Goal: Task Accomplishment & Management: Manage account settings

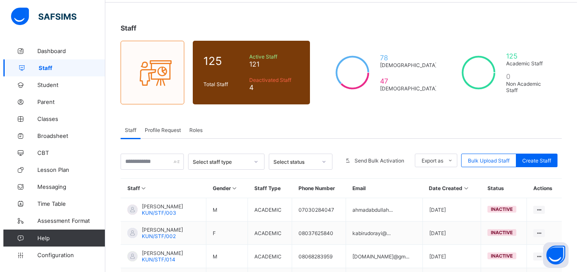
scroll to position [16, 0]
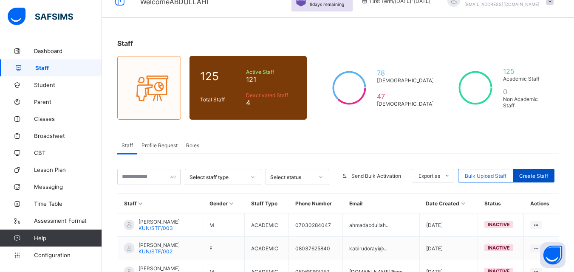
click at [532, 175] on span "Create Staff" at bounding box center [533, 176] width 29 height 6
select select "**"
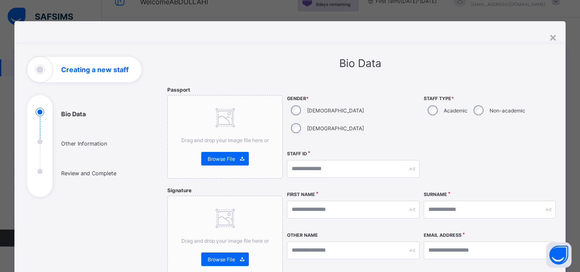
click at [540, 192] on div "Surname" at bounding box center [490, 210] width 132 height 37
click at [372, 160] on input "text" at bounding box center [353, 169] width 132 height 18
type input "**********"
click at [476, 165] on div at bounding box center [490, 169] width 132 height 37
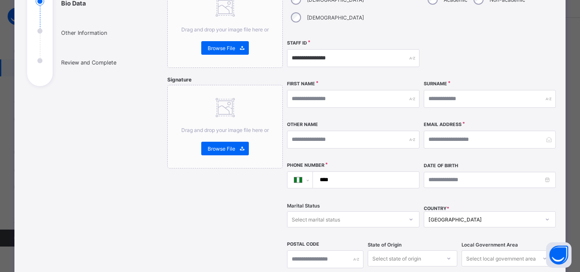
scroll to position [136, 0]
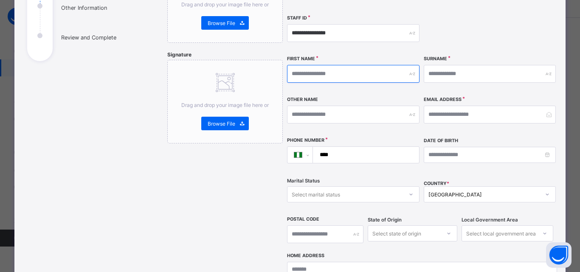
click at [370, 65] on input "text" at bounding box center [353, 74] width 132 height 18
type input "*********"
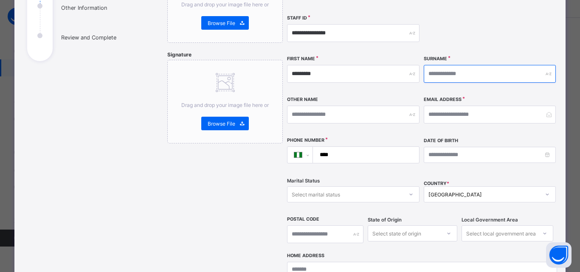
click at [454, 65] on input "text" at bounding box center [490, 74] width 132 height 18
type input "******"
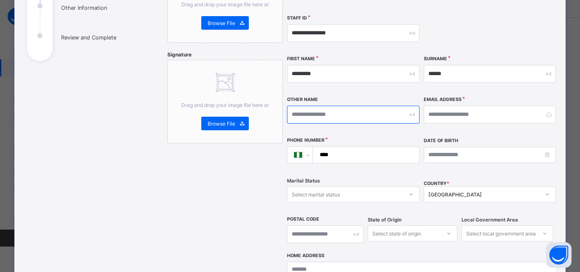
click at [394, 106] on input "text" at bounding box center [353, 115] width 132 height 18
type input "**********"
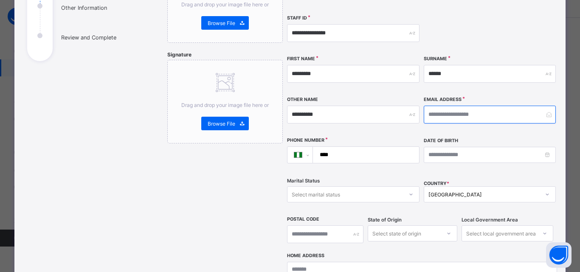
click at [467, 106] on input "email" at bounding box center [490, 115] width 132 height 18
type input "**********"
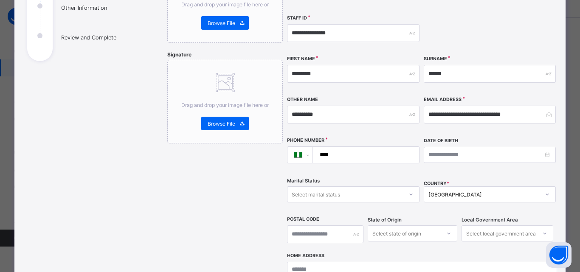
click at [403, 147] on input "****" at bounding box center [364, 155] width 99 height 16
type input "**********"
click at [480, 159] on div "**********" at bounding box center [422, 102] width 270 height 302
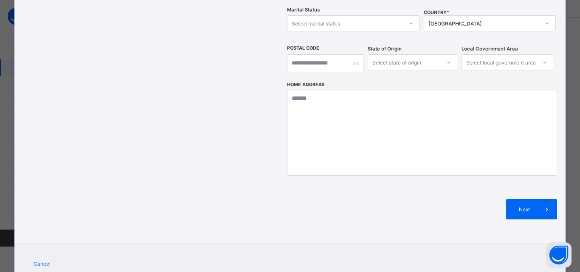
scroll to position [322, 0]
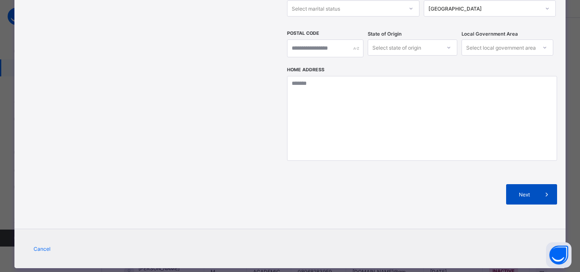
click at [516, 192] on span "Next" at bounding box center [525, 195] width 24 height 6
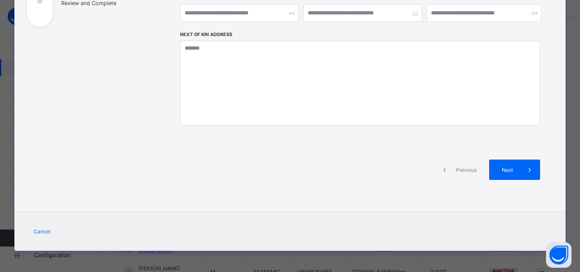
scroll to position [170, 0]
click at [514, 170] on span "Next" at bounding box center [508, 170] width 24 height 6
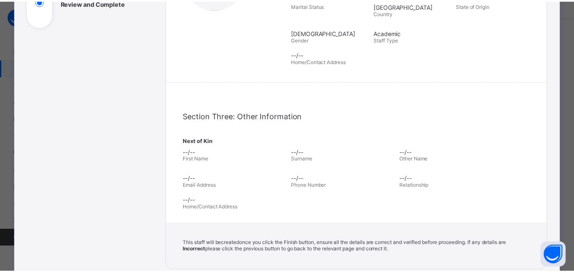
scroll to position [289, 0]
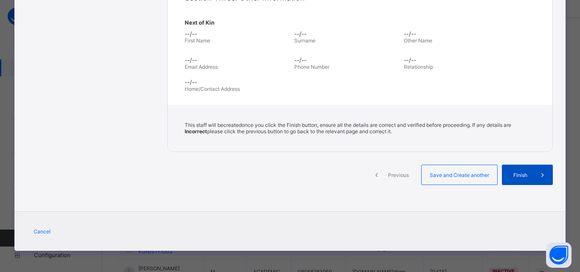
click at [516, 174] on span "Finish" at bounding box center [520, 175] width 24 height 6
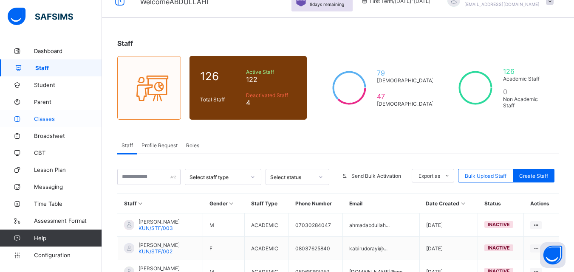
click at [82, 121] on span "Classes" at bounding box center [68, 119] width 68 height 7
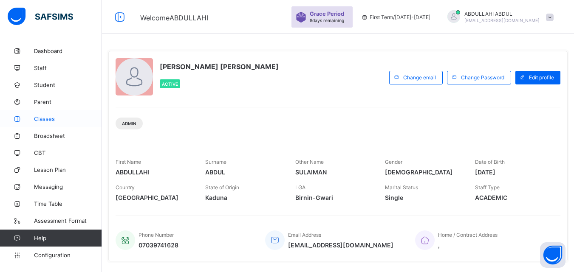
click at [48, 123] on link "Classes" at bounding box center [51, 118] width 102 height 17
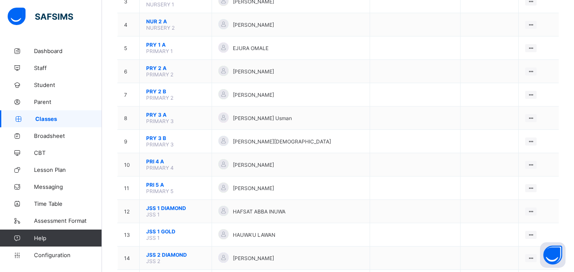
scroll to position [265, 0]
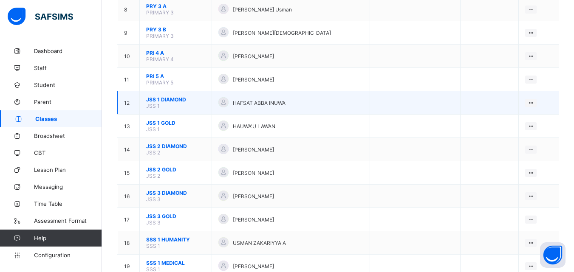
click at [181, 97] on span "JSS 1 DIAMOND" at bounding box center [175, 99] width 59 height 6
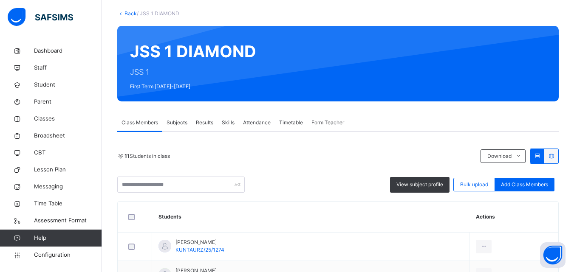
scroll to position [96, 0]
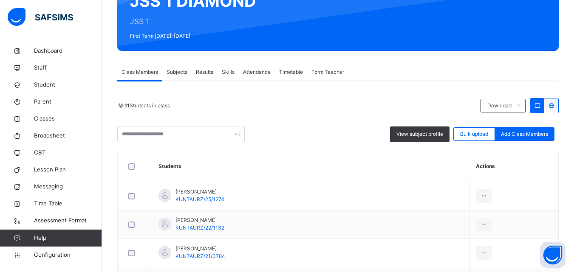
click at [182, 73] on span "Subjects" at bounding box center [176, 72] width 21 height 8
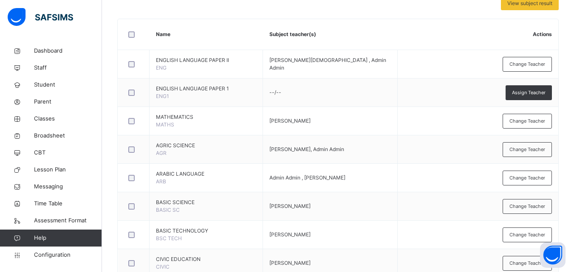
scroll to position [192, 0]
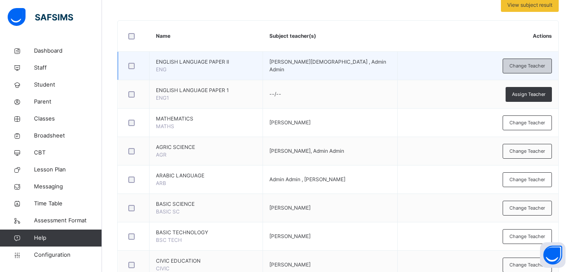
click at [545, 70] on div "Change Teacher" at bounding box center [526, 66] width 49 height 15
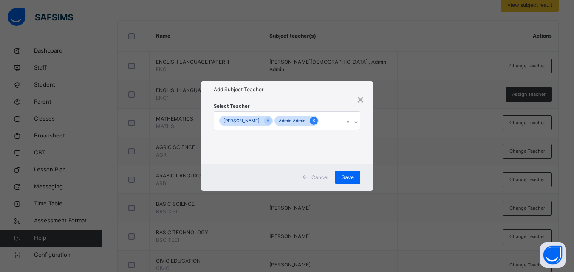
click at [316, 121] on icon at bounding box center [313, 121] width 5 height 6
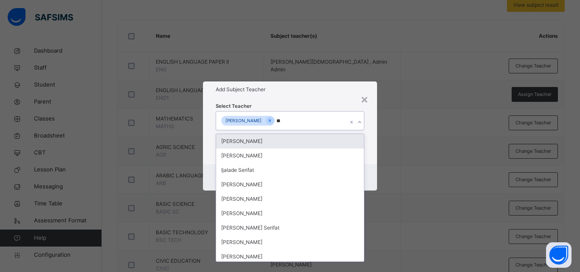
type input "***"
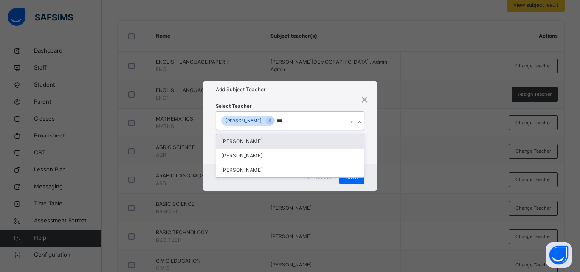
click at [305, 142] on div "MUHMAMMAD FARHAN ABUBAKARmu" at bounding box center [290, 141] width 148 height 14
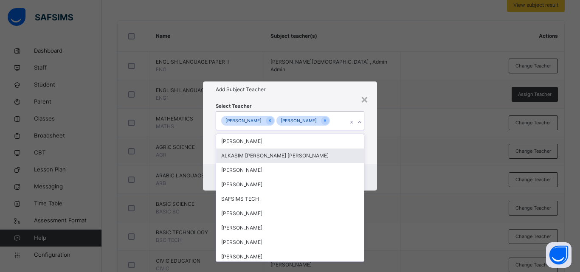
click at [400, 153] on div "× Add Subject Teacher Select Teacher option MUHMAMMAD FARHAN ABUBAKARmu, select…" at bounding box center [290, 136] width 580 height 272
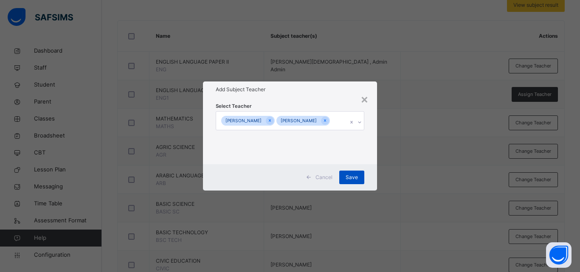
click at [358, 181] on span "Save" at bounding box center [352, 178] width 12 height 8
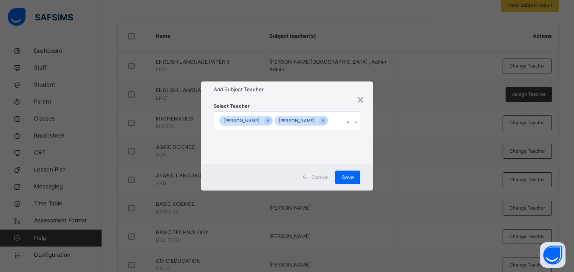
click at [417, 161] on div "× Add Subject Teacher Select Teacher FATIMA MUHAMMAD MUHMAMMAD FARHAN ABUBAKARm…" at bounding box center [287, 136] width 574 height 272
click at [347, 179] on span "Save" at bounding box center [347, 178] width 12 height 8
click at [344, 180] on span "Save" at bounding box center [347, 178] width 12 height 8
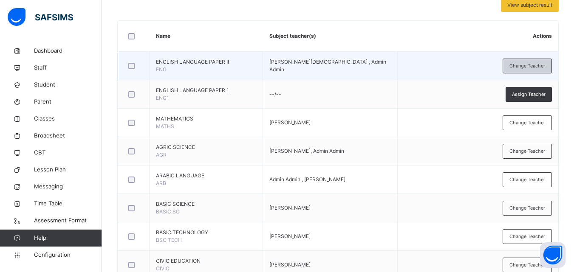
click at [520, 67] on span "Change Teacher" at bounding box center [527, 65] width 36 height 7
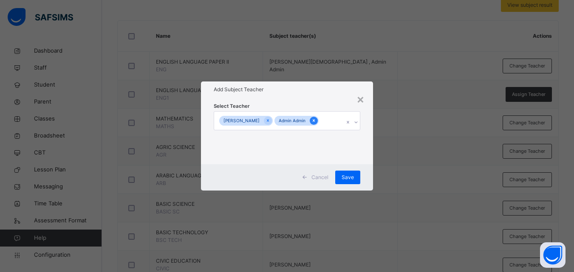
click at [318, 119] on div at bounding box center [314, 121] width 8 height 8
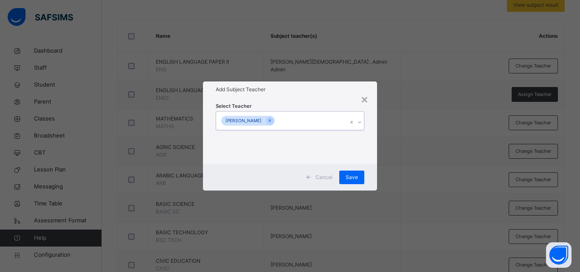
click at [323, 119] on div "FATIMA MUHAMMAD" at bounding box center [282, 121] width 132 height 18
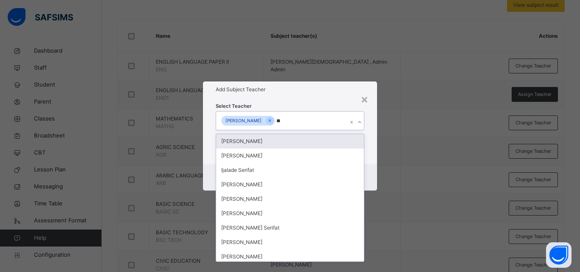
type input "***"
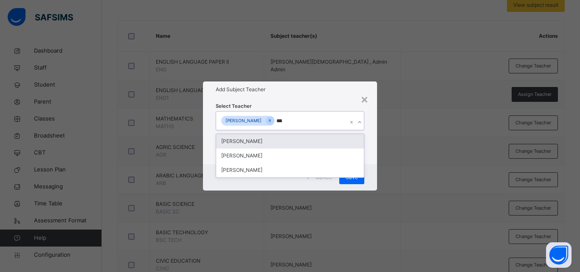
click at [327, 140] on div "MUHMAMMAD FARHAN ABUBAKARmu" at bounding box center [290, 141] width 148 height 14
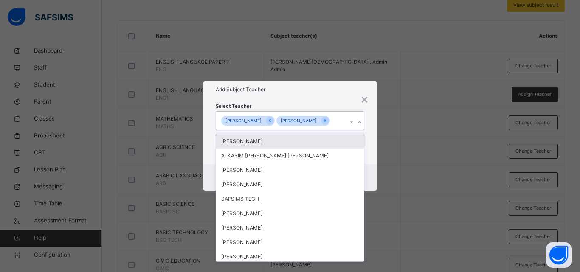
click at [400, 145] on div "× Add Subject Teacher Select Teacher option MUHMAMMAD FARHAN ABUBAKARmu, select…" at bounding box center [290, 136] width 580 height 272
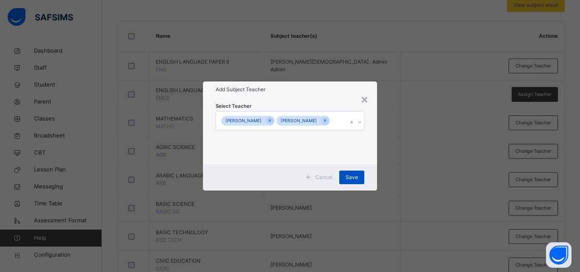
click at [353, 181] on span "Save" at bounding box center [352, 178] width 12 height 8
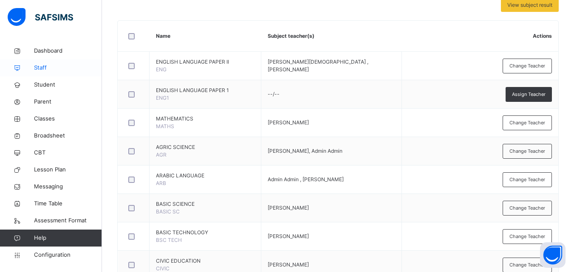
click at [38, 68] on span "Staff" at bounding box center [68, 68] width 68 height 8
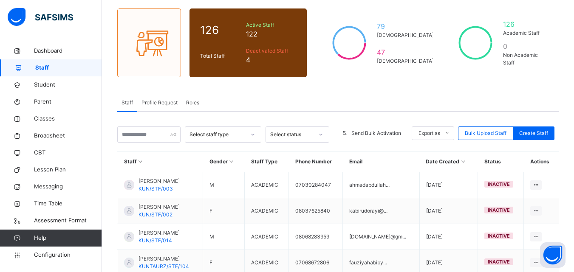
scroll to position [65, 0]
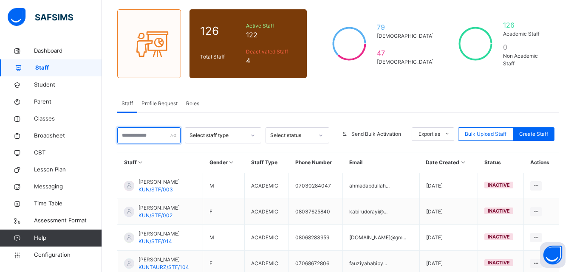
click at [152, 137] on input "text" at bounding box center [148, 135] width 63 height 16
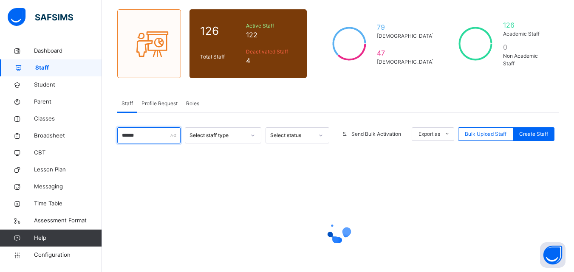
scroll to position [42, 0]
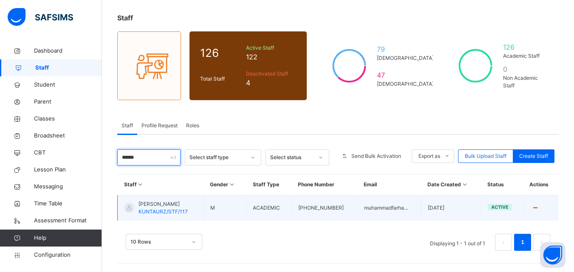
type input "******"
click at [188, 206] on span "MUHMAMMAD FARHAN ABUBAKARmu" at bounding box center [162, 204] width 49 height 8
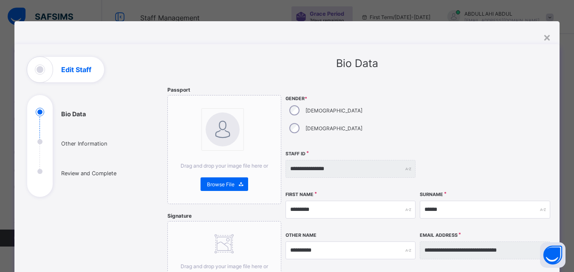
select select "**"
click at [347, 242] on input "**********" at bounding box center [350, 251] width 130 height 18
type input "********"
click at [462, 151] on div at bounding box center [485, 169] width 130 height 37
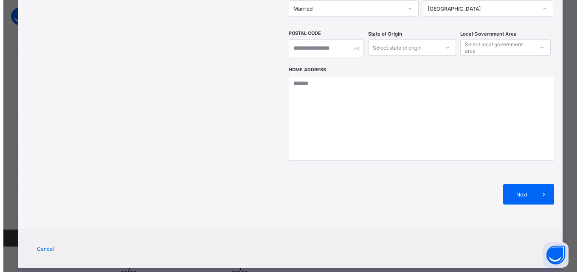
scroll to position [136, 0]
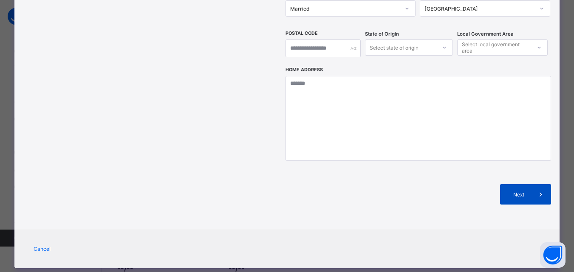
click at [526, 184] on div "Next" at bounding box center [525, 194] width 51 height 20
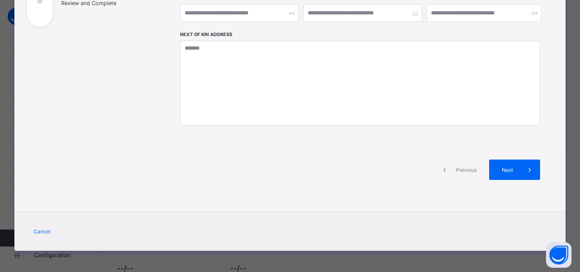
scroll to position [170, 0]
click at [522, 169] on span at bounding box center [530, 170] width 20 height 20
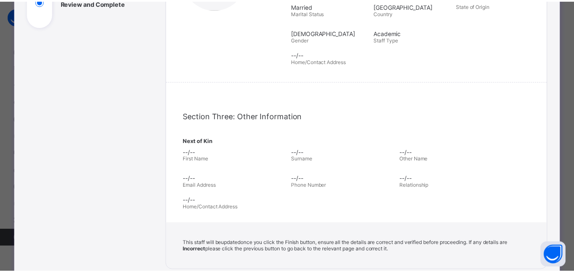
scroll to position [289, 0]
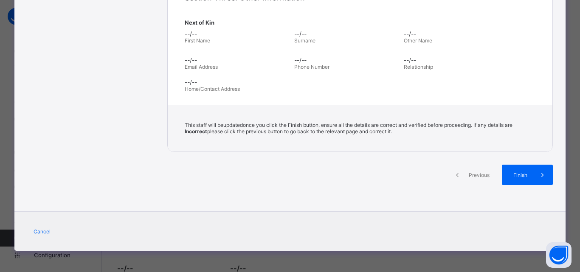
click at [522, 169] on div "Finish" at bounding box center [527, 175] width 51 height 20
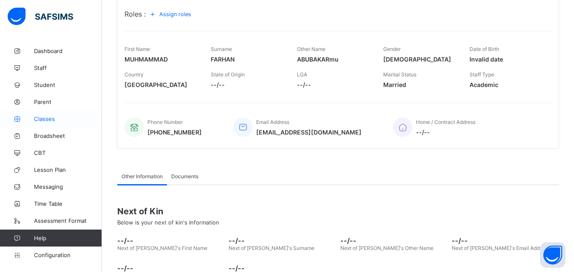
click at [53, 113] on link "Classes" at bounding box center [51, 118] width 102 height 17
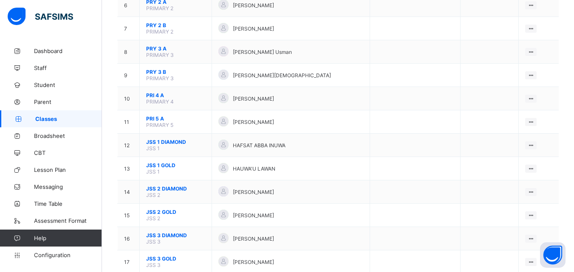
scroll to position [233, 0]
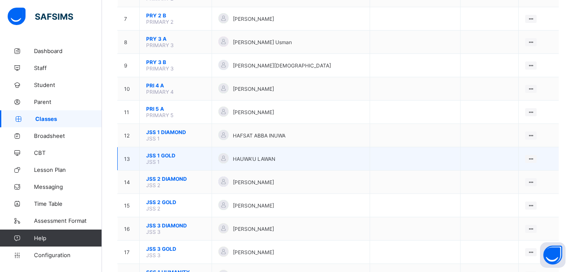
click at [162, 153] on span "JSS 1 GOLD" at bounding box center [175, 155] width 59 height 6
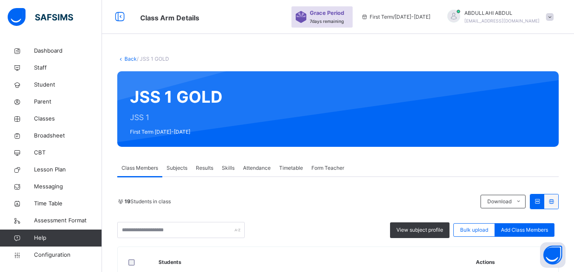
scroll to position [180, 0]
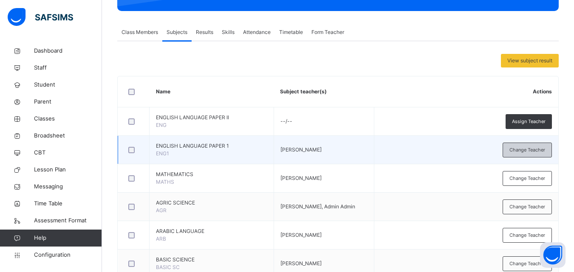
click at [528, 149] on span "Change Teacher" at bounding box center [527, 150] width 36 height 7
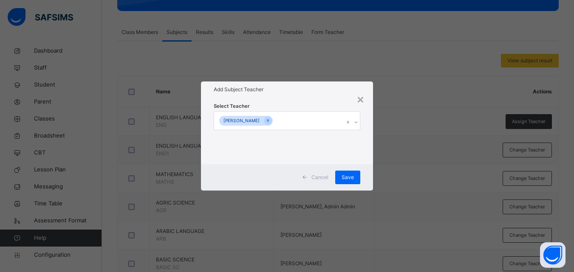
click at [294, 121] on div "FATIMA MUHAMMAD" at bounding box center [279, 121] width 130 height 18
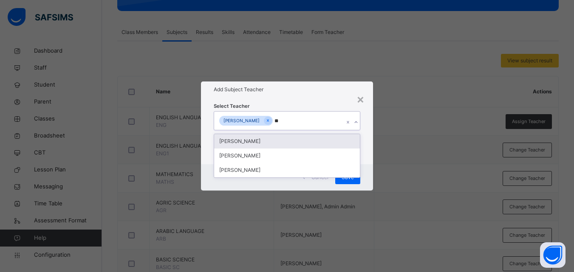
type input "***"
click at [297, 141] on div "MUHMAMMAD FARHAN ABUBAKAR" at bounding box center [287, 141] width 146 height 14
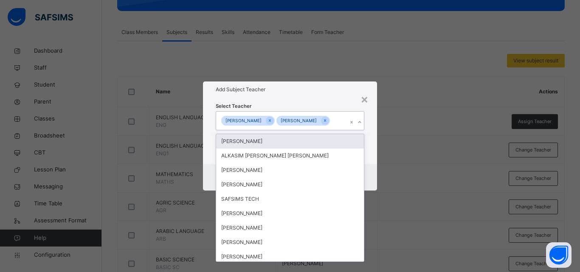
click at [418, 178] on div "× Add Subject Teacher Select Teacher option MUHMAMMAD FARHAN ABUBAKAR, selected…" at bounding box center [290, 136] width 580 height 272
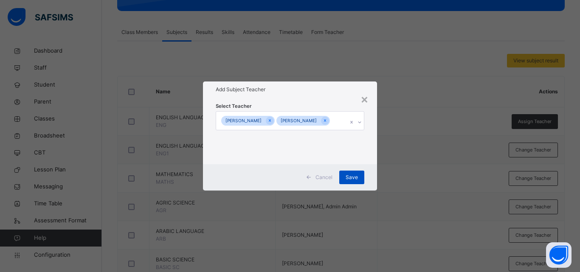
click at [356, 184] on div "Save" at bounding box center [351, 178] width 25 height 14
click at [355, 183] on div "Save" at bounding box center [351, 178] width 25 height 14
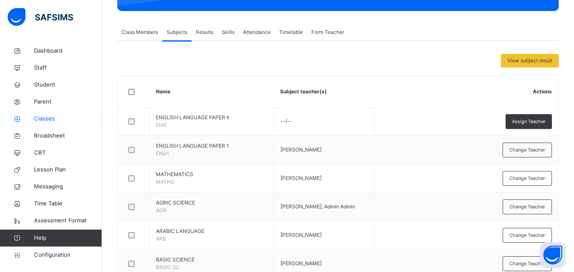
click at [48, 121] on span "Classes" at bounding box center [68, 119] width 68 height 8
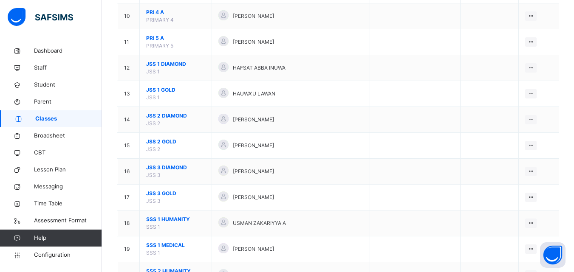
scroll to position [338, 0]
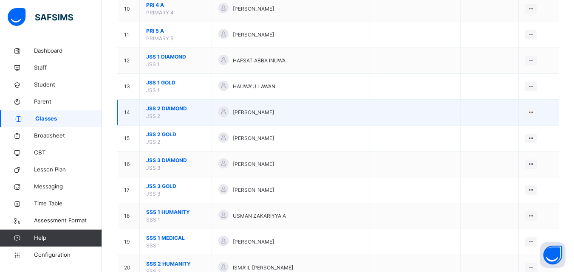
click at [178, 104] on td "JSS 2 DIAMOND JSS 2" at bounding box center [176, 113] width 72 height 26
click at [174, 107] on span "JSS 2 DIAMOND" at bounding box center [175, 109] width 59 height 8
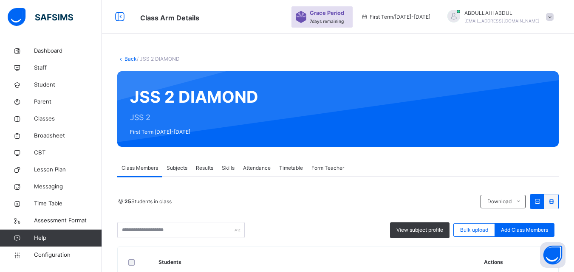
scroll to position [33, 0]
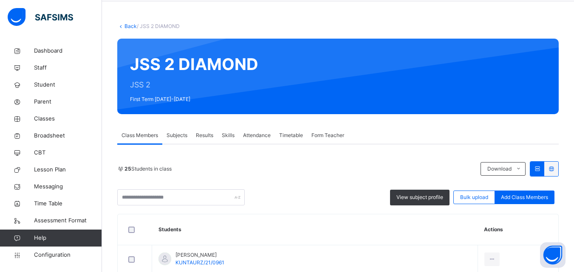
click at [173, 139] on div "Subjects" at bounding box center [176, 135] width 29 height 17
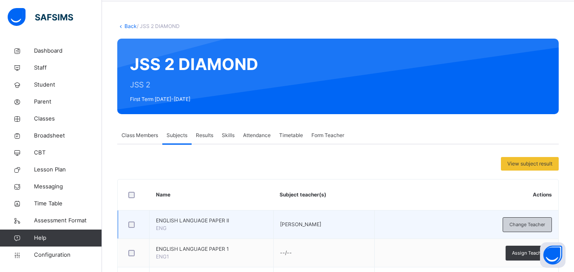
click at [523, 228] on span "Change Teacher" at bounding box center [527, 224] width 36 height 7
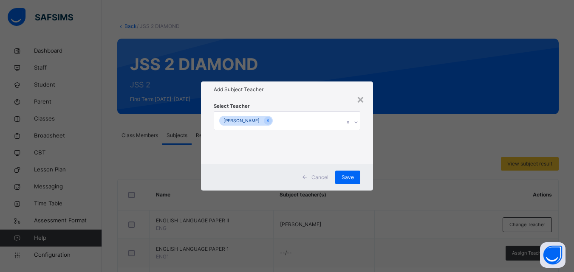
click at [316, 118] on div "FATIMA MUHAMMAD" at bounding box center [279, 121] width 130 height 18
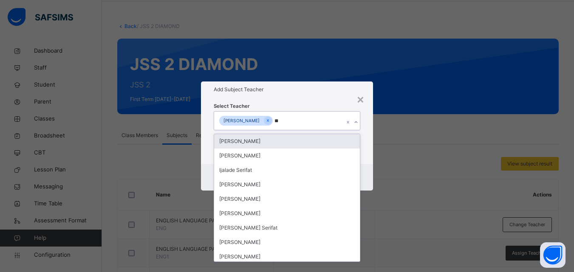
type input "***"
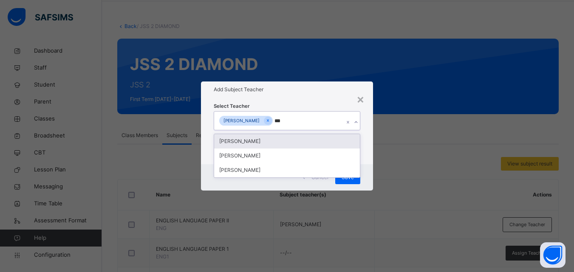
click at [304, 146] on div "MUHMAMMAD FARHAN ABUBAKAR" at bounding box center [287, 141] width 146 height 14
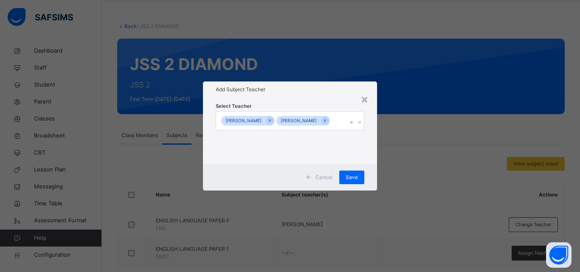
click at [404, 164] on div "× Add Subject Teacher Select Teacher FATIMA MUHAMMAD MUHMAMMAD FARHAN ABUBAKAR …" at bounding box center [290, 136] width 580 height 272
click at [351, 181] on span "Save" at bounding box center [352, 178] width 12 height 8
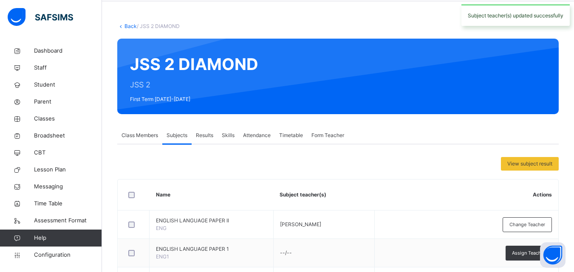
click at [126, 26] on link "Back" at bounding box center [130, 26] width 12 height 6
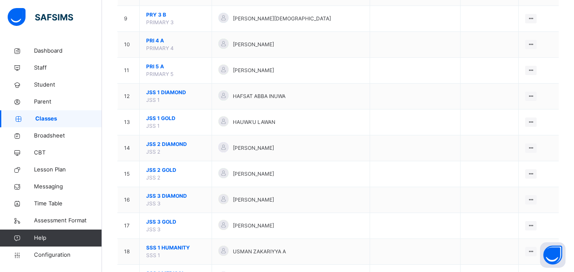
scroll to position [306, 0]
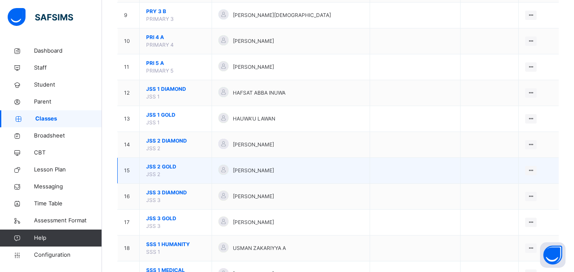
click at [161, 164] on span "JSS 2 GOLD" at bounding box center [175, 167] width 59 height 8
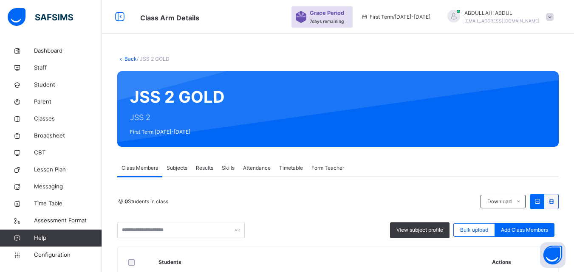
click at [183, 164] on span "Subjects" at bounding box center [176, 168] width 21 height 8
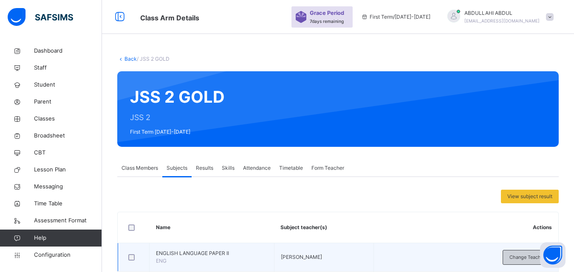
click at [541, 254] on span "Change Teacher" at bounding box center [527, 257] width 36 height 7
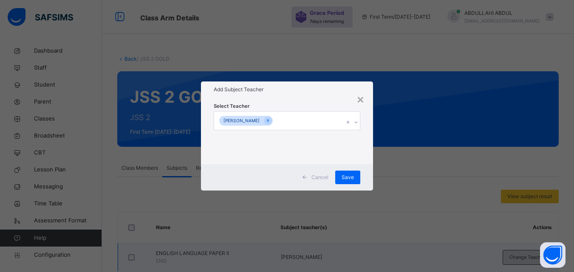
scroll to position [71, 0]
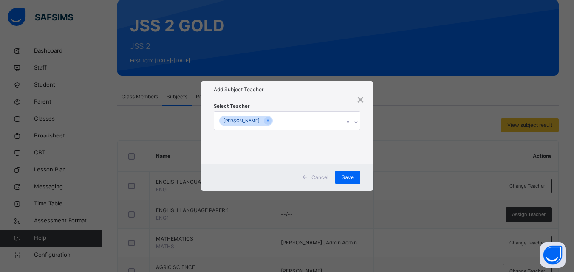
click at [316, 120] on div "FATIMA MUHAMMAD" at bounding box center [279, 121] width 130 height 18
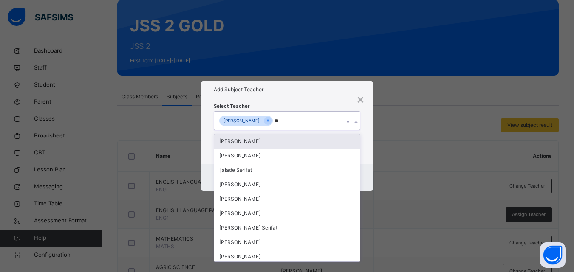
type input "***"
click at [310, 138] on div "MUHMAMMAD FARHAN ABUBAKAR" at bounding box center [287, 141] width 146 height 14
click at [400, 134] on div "× Add Subject Teacher Select Teacher option MUHMAMMAD FARHAN ABUBAKAR, selected…" at bounding box center [287, 136] width 574 height 272
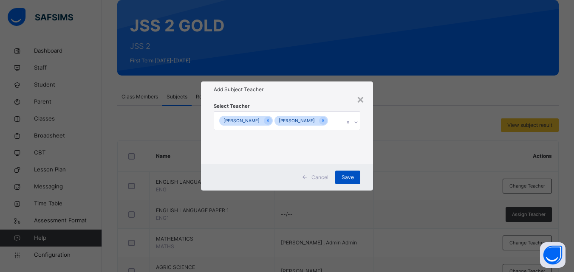
click at [349, 181] on span "Save" at bounding box center [347, 178] width 12 height 8
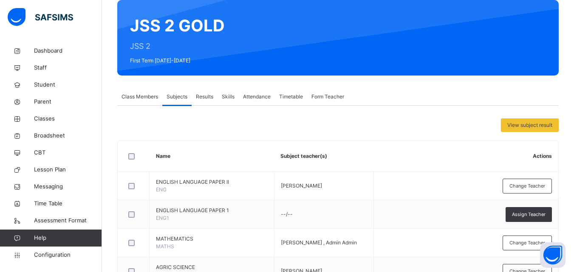
click at [144, 101] on div "Class Members" at bounding box center [139, 96] width 45 height 17
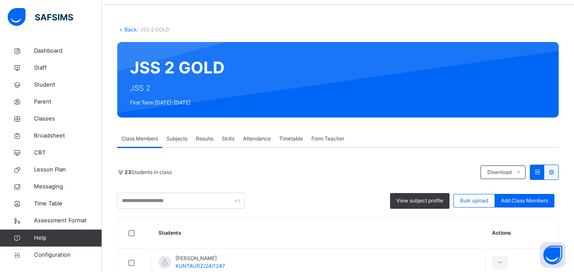
scroll to position [0, 0]
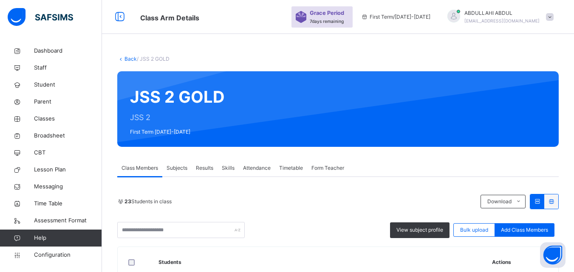
click at [126, 57] on link "Back" at bounding box center [130, 59] width 12 height 6
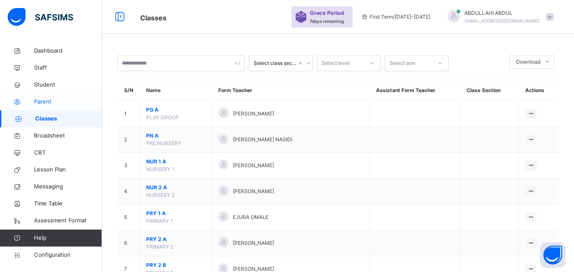
click at [46, 98] on span "Parent" at bounding box center [68, 102] width 68 height 8
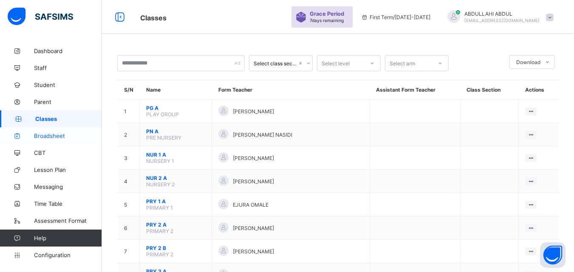
click at [59, 138] on span "Broadsheet" at bounding box center [68, 136] width 68 height 7
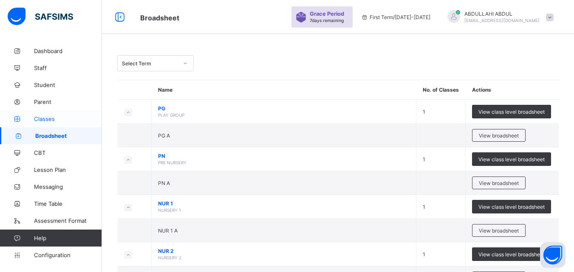
click at [59, 123] on link "Classes" at bounding box center [51, 118] width 102 height 17
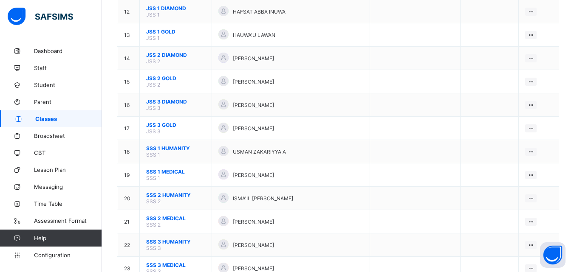
scroll to position [386, 0]
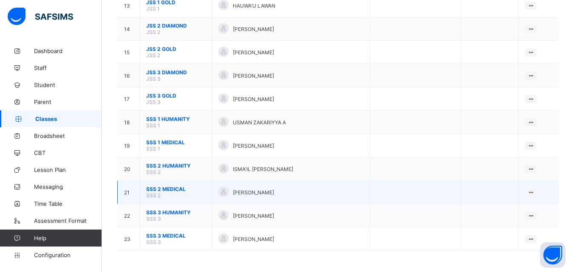
click at [178, 188] on span "SSS 2 MEDICAL" at bounding box center [175, 189] width 59 height 6
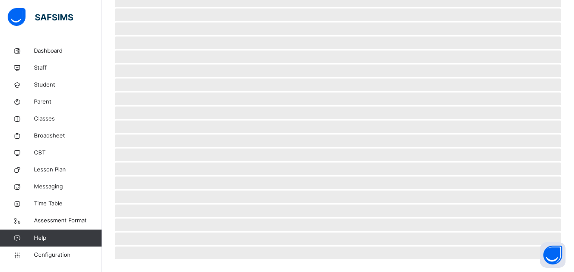
scroll to position [203, 0]
click at [370, 238] on span "‌" at bounding box center [338, 239] width 446 height 13
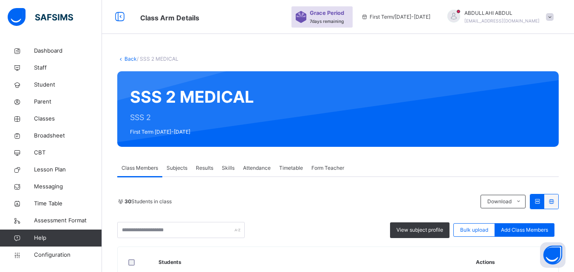
click at [179, 171] on span "Subjects" at bounding box center [176, 168] width 21 height 8
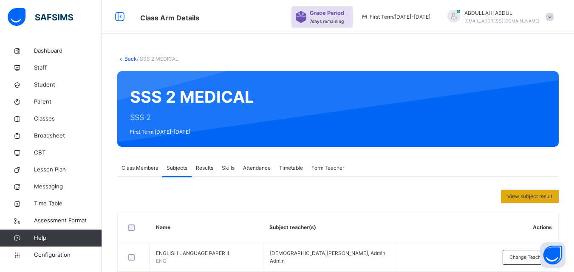
click at [525, 195] on span "View subject result" at bounding box center [529, 197] width 45 height 8
click at [205, 166] on span "Results" at bounding box center [204, 168] width 17 height 8
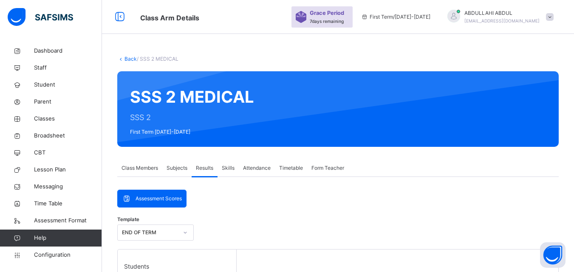
click at [158, 166] on span "Class Members" at bounding box center [139, 168] width 37 height 8
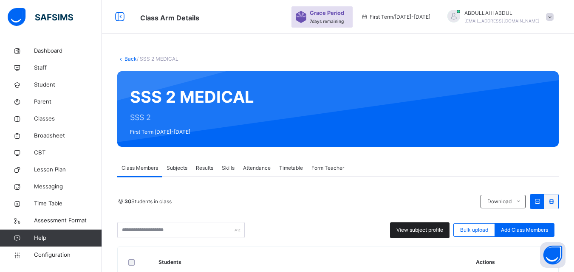
click at [412, 228] on span "View subject profile" at bounding box center [419, 230] width 47 height 8
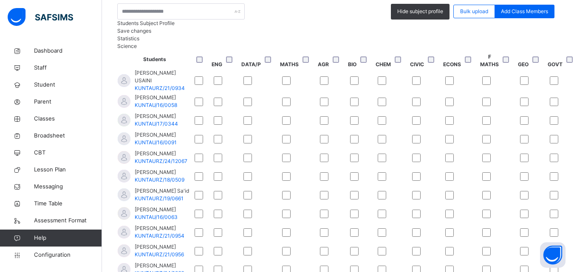
scroll to position [229, 0]
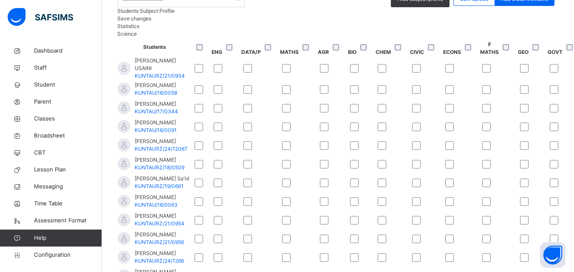
click at [347, 56] on th "AGR" at bounding box center [332, 47] width 30 height 19
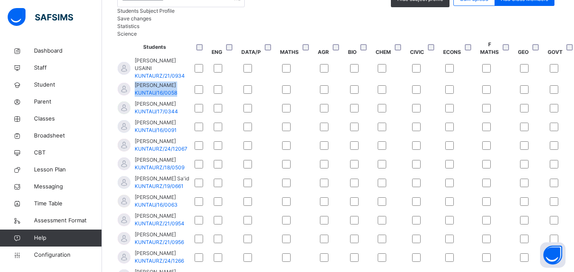
drag, startPoint x: 364, startPoint y: 159, endPoint x: 357, endPoint y: 125, distance: 34.4
